Goal: Information Seeking & Learning: Learn about a topic

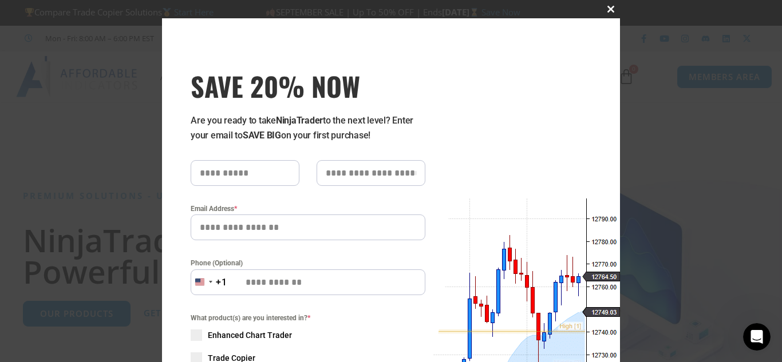
click at [602, 6] on span "SAVE 20% NOW popup" at bounding box center [610, 9] width 18 height 7
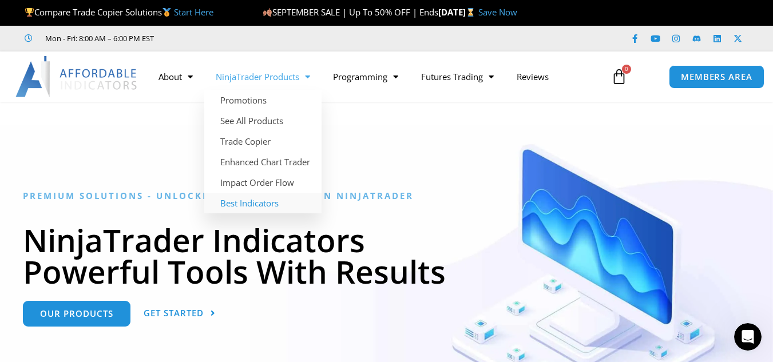
click at [258, 205] on link "Best Indicators" at bounding box center [262, 203] width 117 height 21
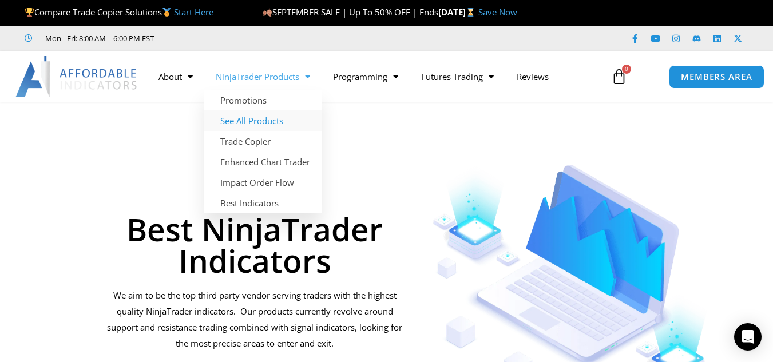
click at [272, 121] on link "See All Products" at bounding box center [262, 120] width 117 height 21
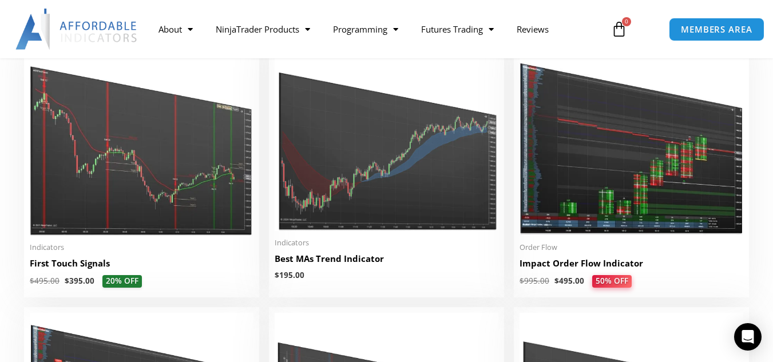
scroll to position [1897, 0]
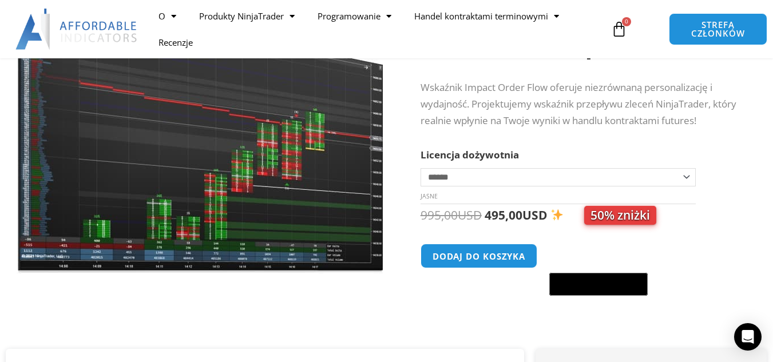
scroll to position [138, 0]
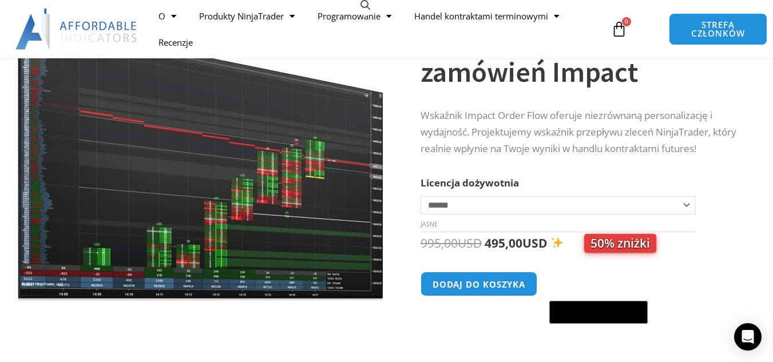
click at [261, 200] on img at bounding box center [201, 144] width 368 height 316
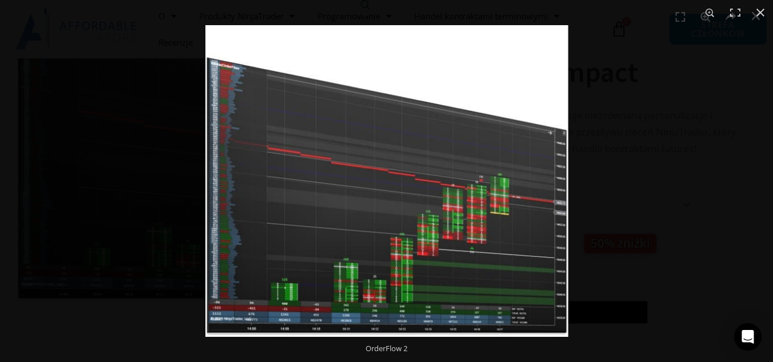
click at [302, 196] on img "Obraz pełnoekranowy" at bounding box center [386, 181] width 363 height 312
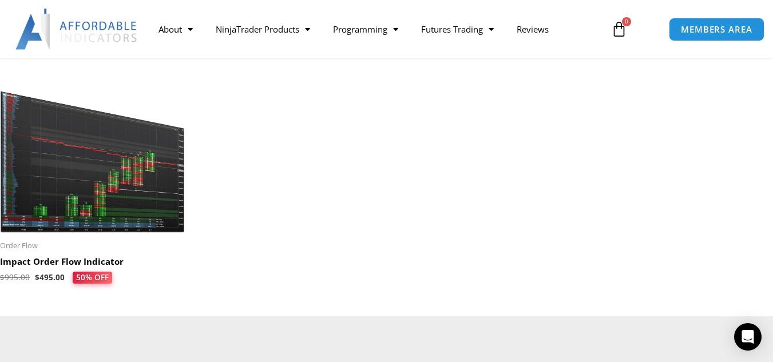
scroll to position [2515, 0]
